Goal: Find specific page/section

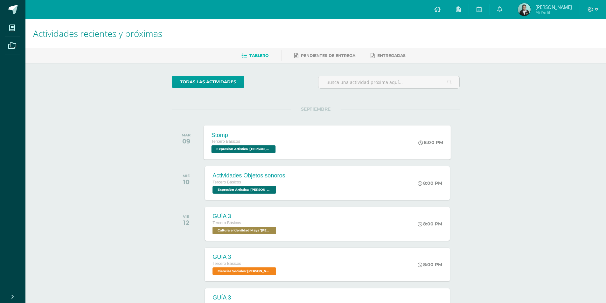
click at [221, 146] on span "Expresión Artistica '[PERSON_NAME]'" at bounding box center [244, 149] width 64 height 8
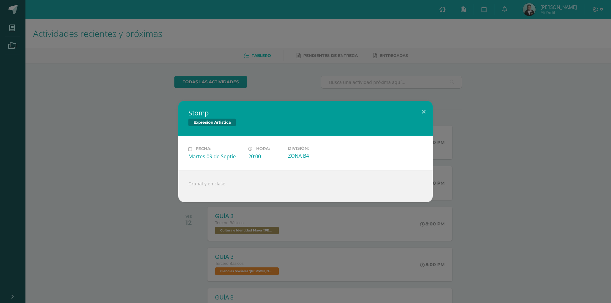
click at [129, 84] on div "Stomp Expresión Artistica Fecha: [DATE] Hora: 20:00 División: ZONA B4" at bounding box center [305, 151] width 611 height 303
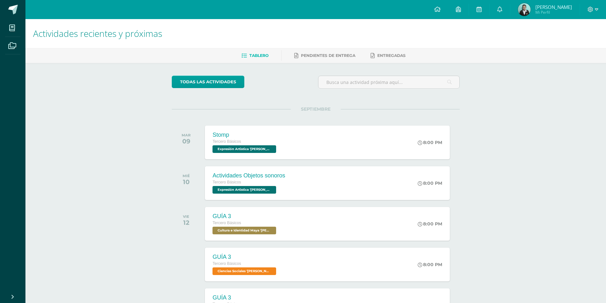
click at [145, 127] on div "Actividades recientes y próximas Tablero Pendientes de entrega Entregadas todas…" at bounding box center [315, 211] width 581 height 384
